Goal: Information Seeking & Learning: Learn about a topic

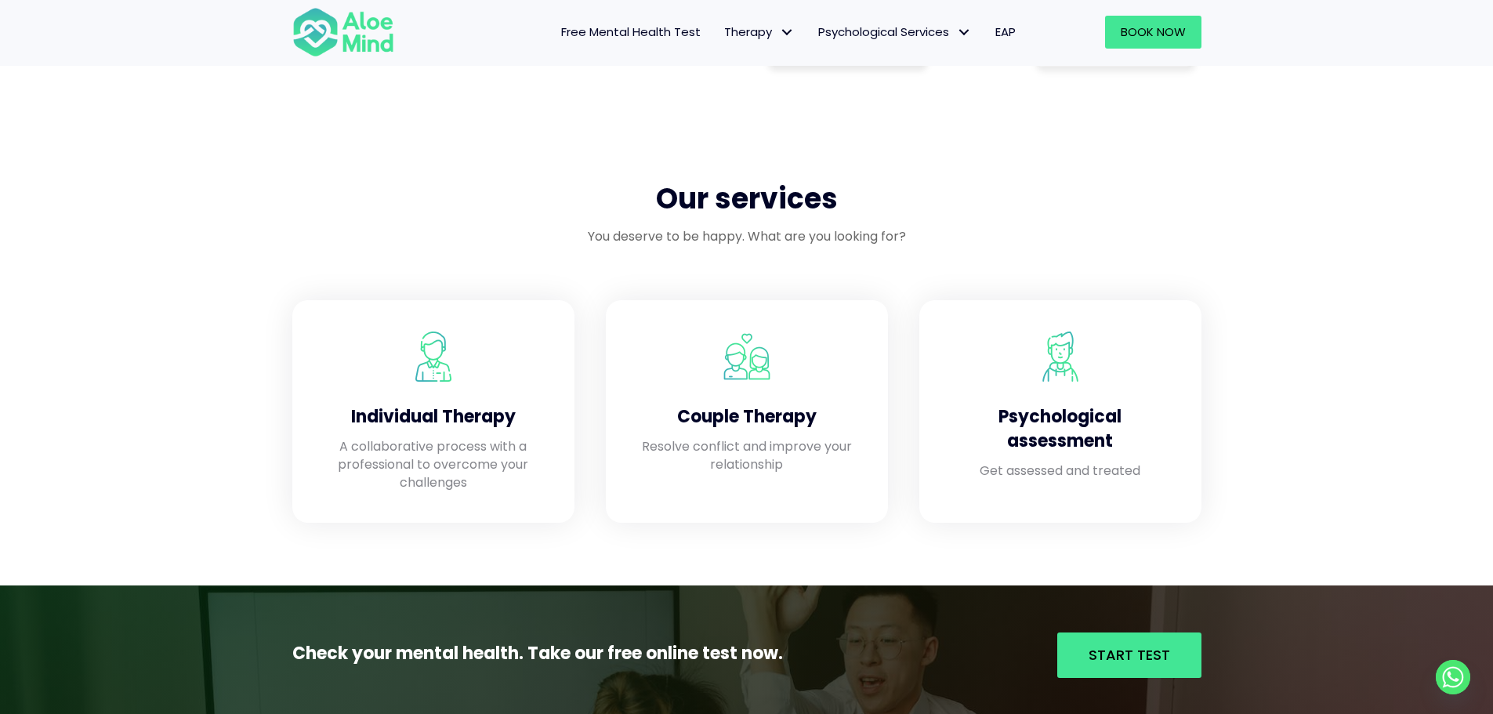
scroll to position [1176, 0]
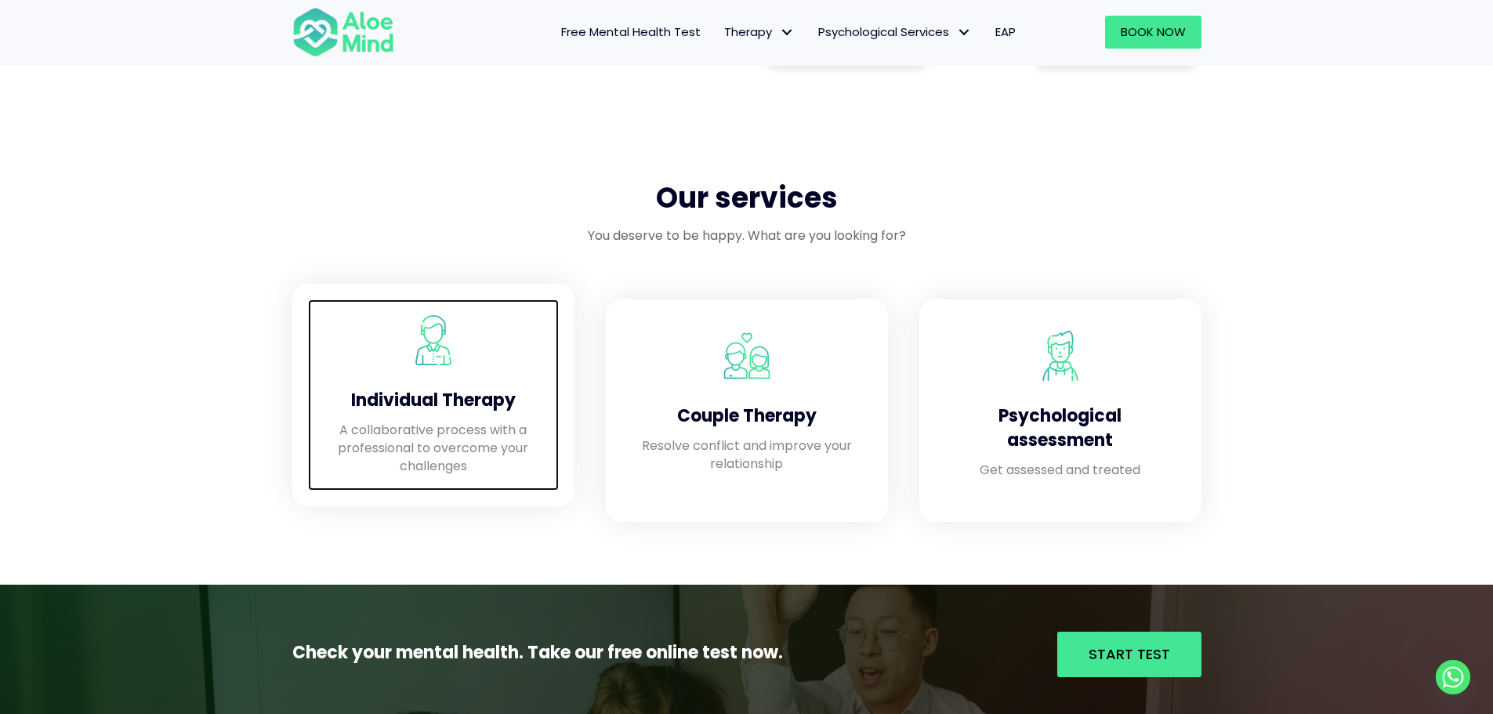
click at [483, 430] on p "A collaborative process with a professional to overcome your challenges" at bounding box center [433, 448] width 219 height 55
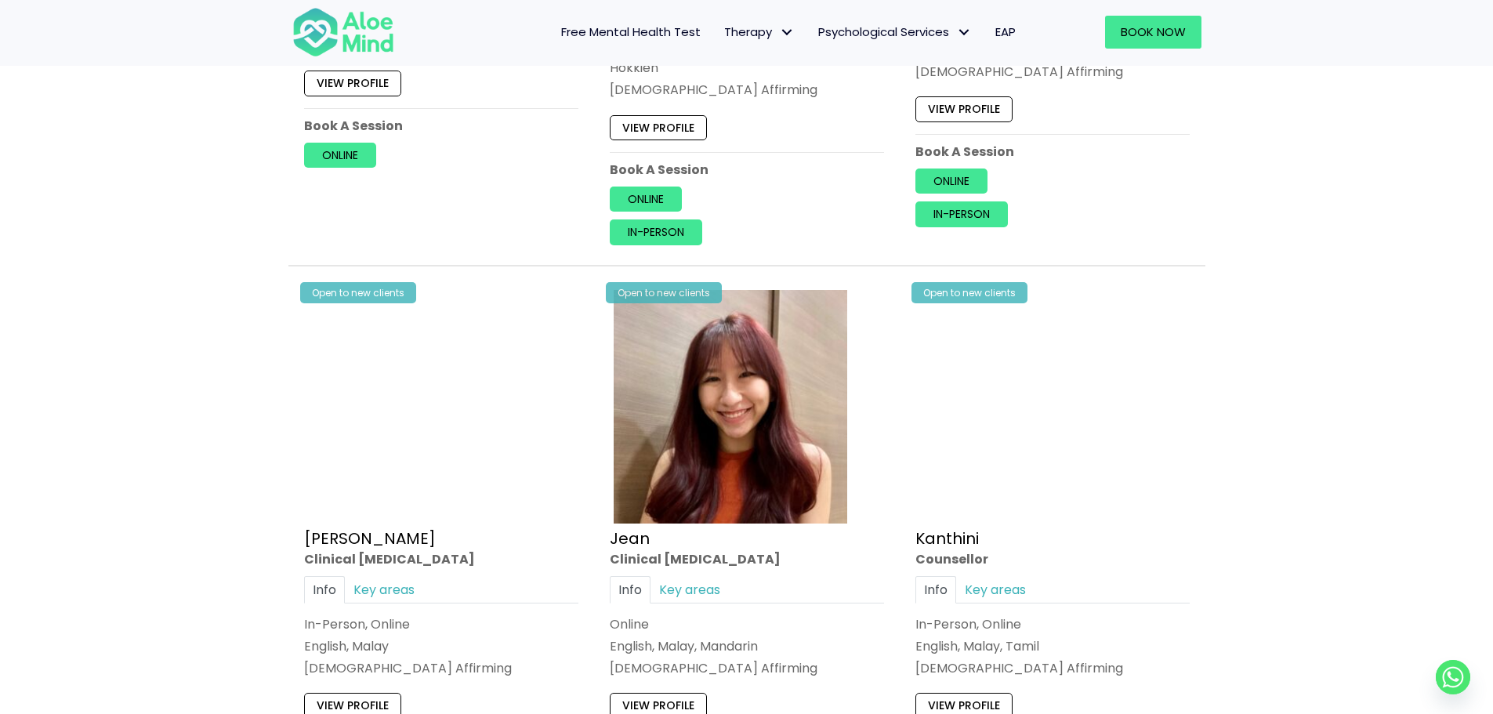
scroll to position [1881, 0]
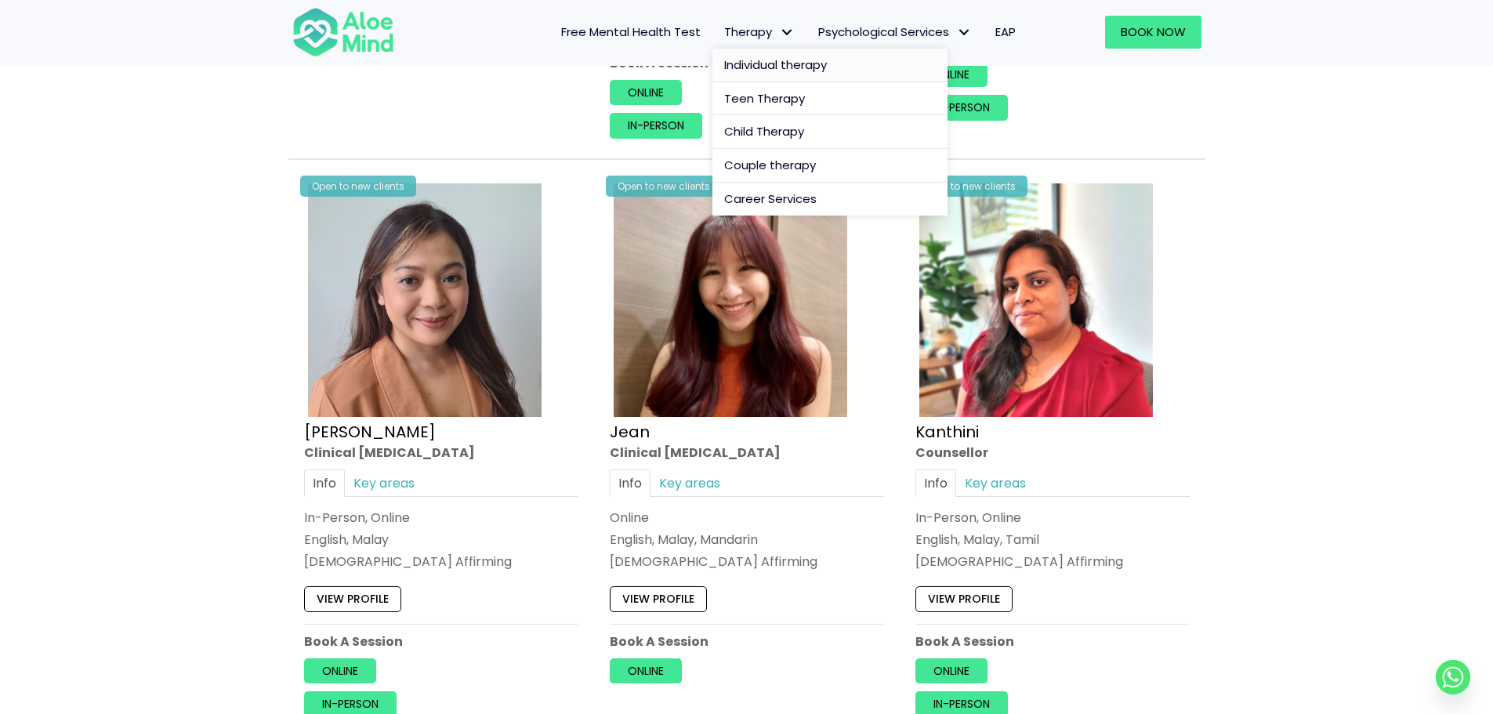
click at [802, 64] on span "Individual therapy" at bounding box center [775, 64] width 103 height 16
